Goal: Find specific page/section: Find specific page/section

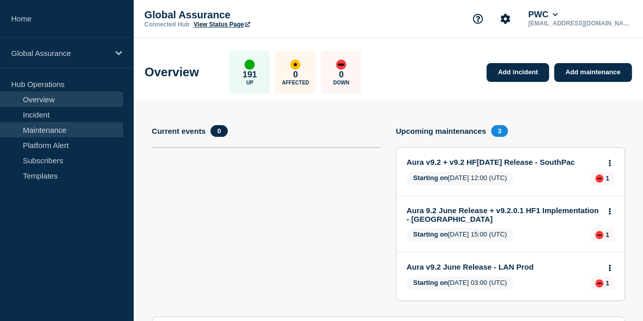
click at [57, 129] on link "Maintenance" at bounding box center [61, 129] width 123 height 15
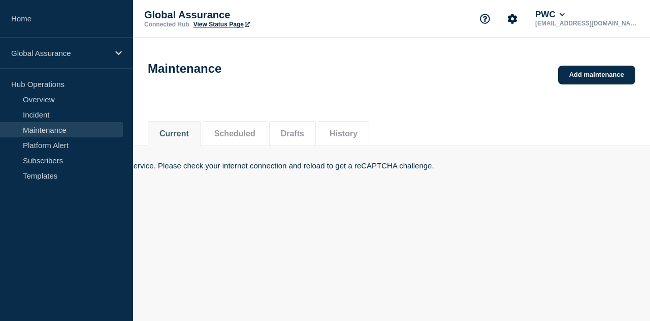
click at [244, 132] on button "Scheduled" at bounding box center [234, 133] width 41 height 9
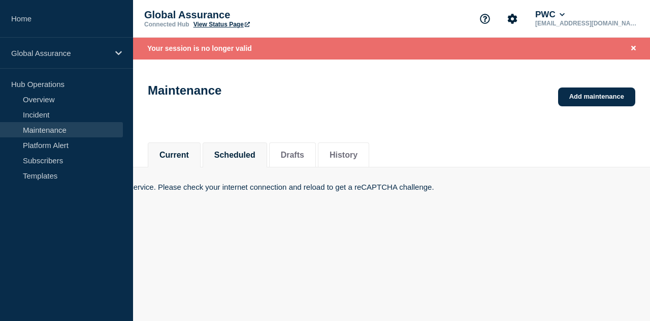
click at [242, 152] on button "Scheduled" at bounding box center [234, 154] width 41 height 9
